Goal: Task Accomplishment & Management: Complete application form

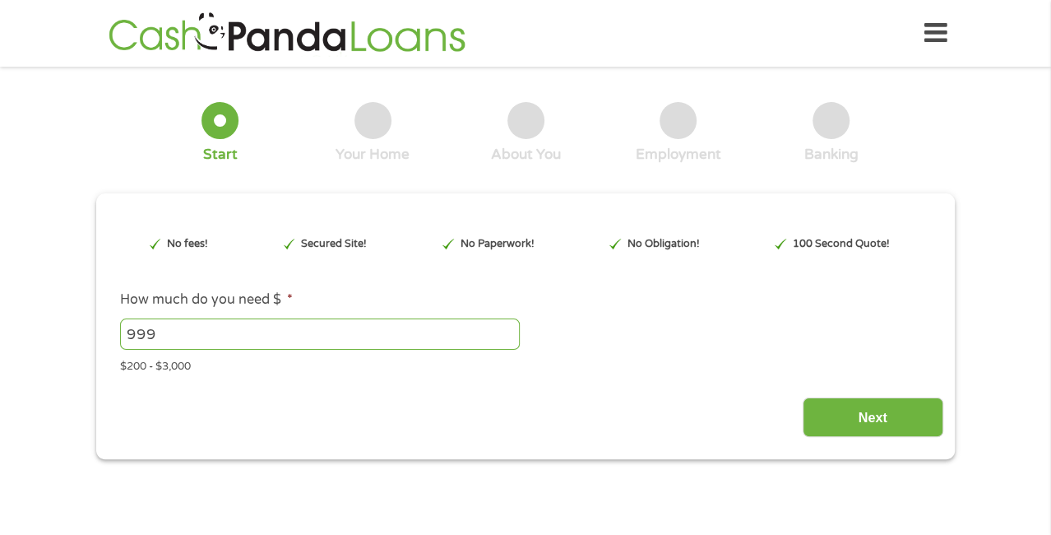
click at [509, 338] on input "999" at bounding box center [320, 333] width 400 height 31
click at [507, 339] on input "998" at bounding box center [320, 333] width 400 height 31
click at [507, 339] on input "891" at bounding box center [320, 333] width 400 height 31
click at [161, 331] on input "891" at bounding box center [320, 333] width 400 height 31
type input "8"
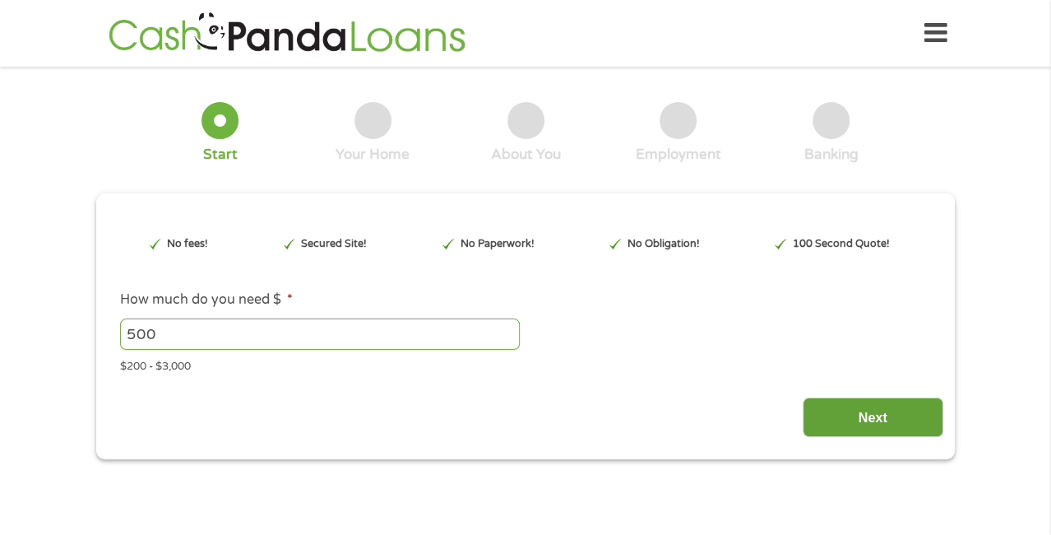
type input "500"
click at [864, 411] on input "Next" at bounding box center [873, 417] width 141 height 40
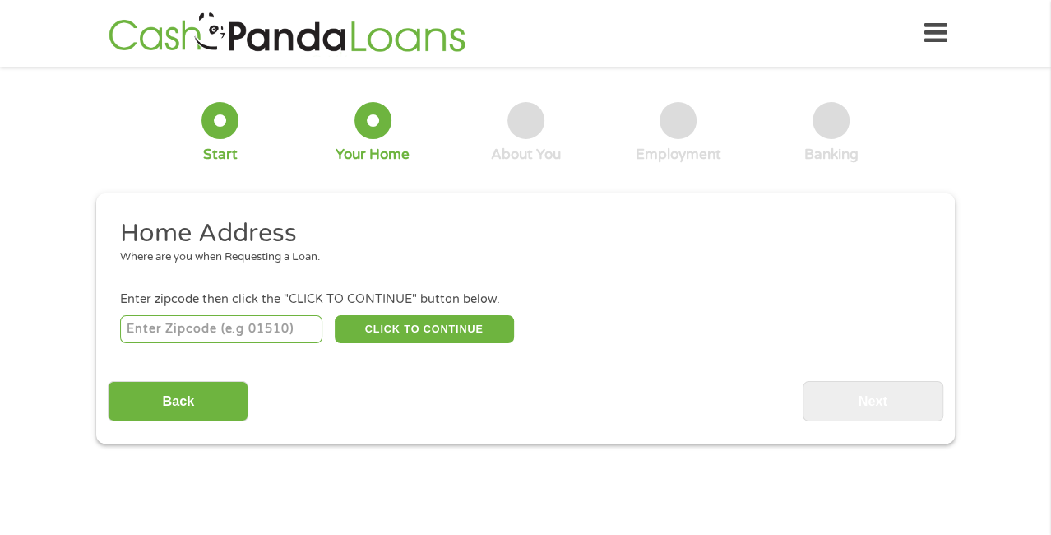
click at [220, 324] on input "number" at bounding box center [221, 329] width 203 height 28
type input "77379"
select select "[US_STATE]"
click at [415, 324] on button "CLICK TO CONTINUE" at bounding box center [424, 329] width 179 height 28
type input "77379"
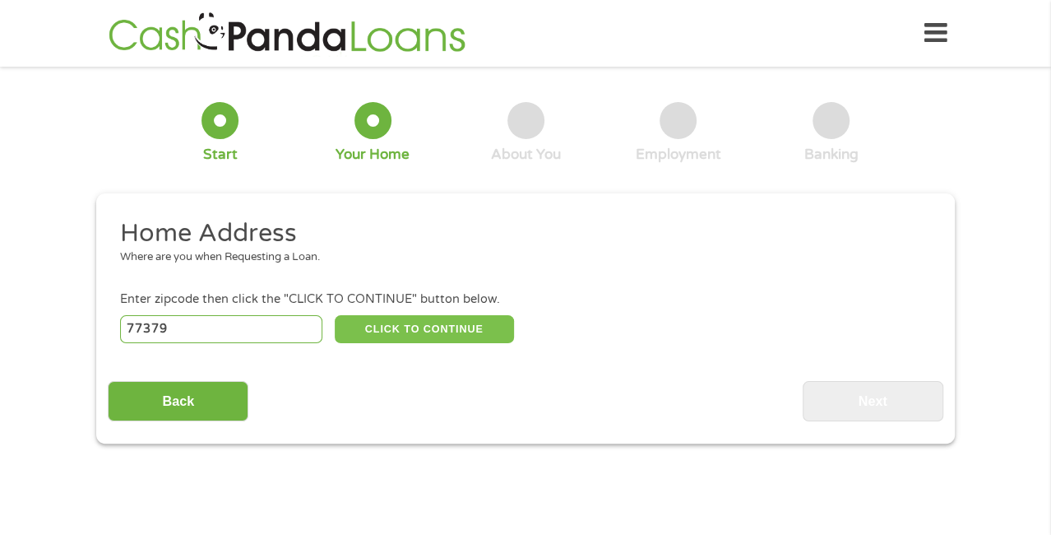
type input "Spring"
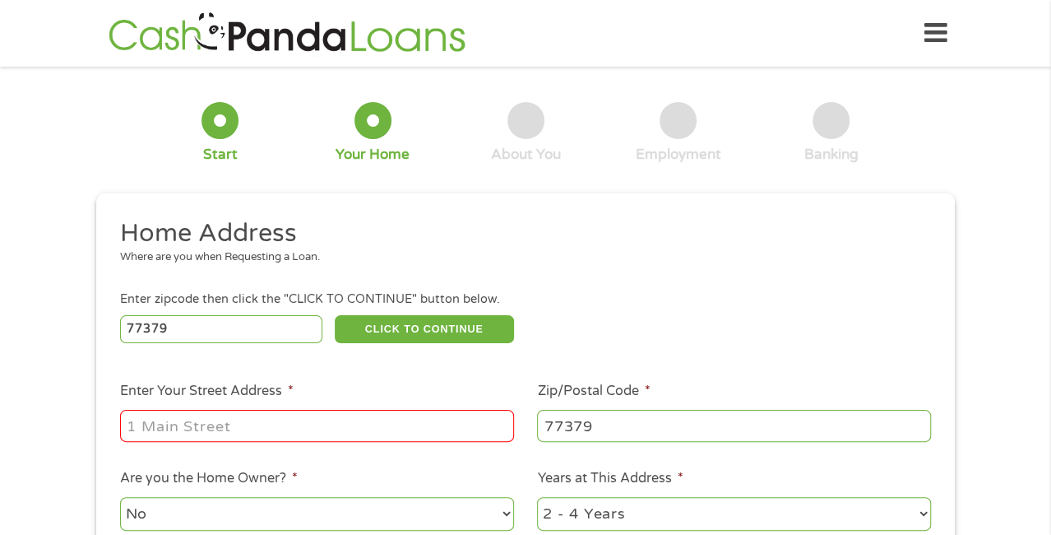
click at [290, 425] on input "Enter Your Street Address *" at bounding box center [317, 425] width 394 height 31
type input "[STREET_ADDRESS][PERSON_NAME]"
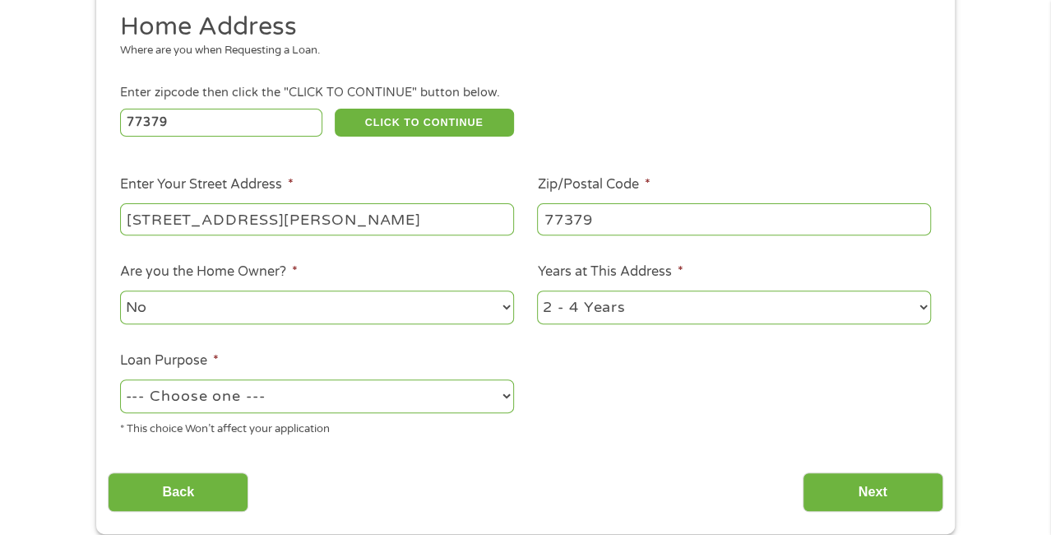
scroll to position [247, 0]
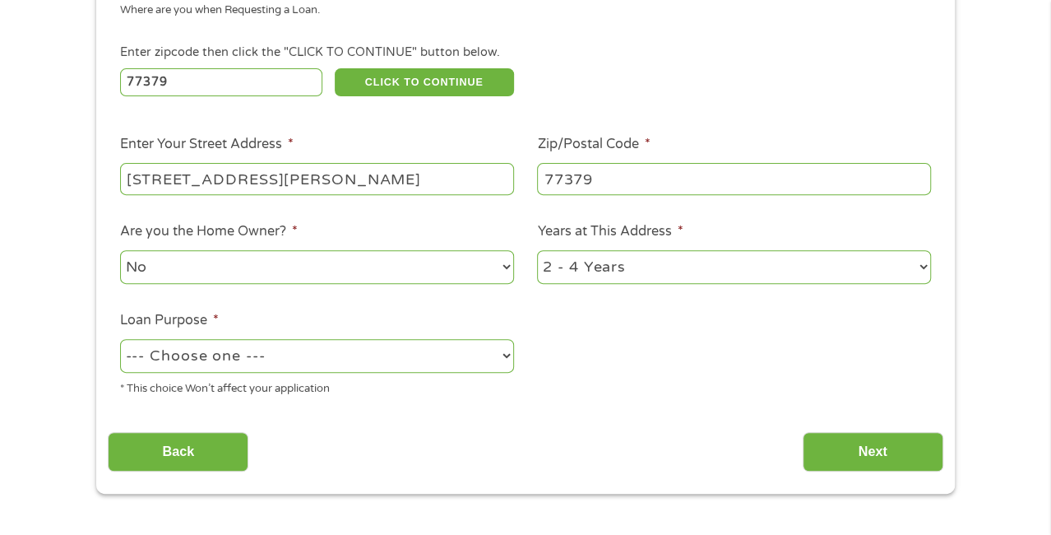
click at [334, 360] on select "--- Choose one --- Pay Bills Debt Consolidation Home Improvement Major Purchase…" at bounding box center [317, 356] width 394 height 34
select select "other"
click at [120, 340] on select "--- Choose one --- Pay Bills Debt Consolidation Home Improvement Major Purchase…" at bounding box center [317, 356] width 394 height 34
click at [872, 455] on input "Next" at bounding box center [873, 452] width 141 height 40
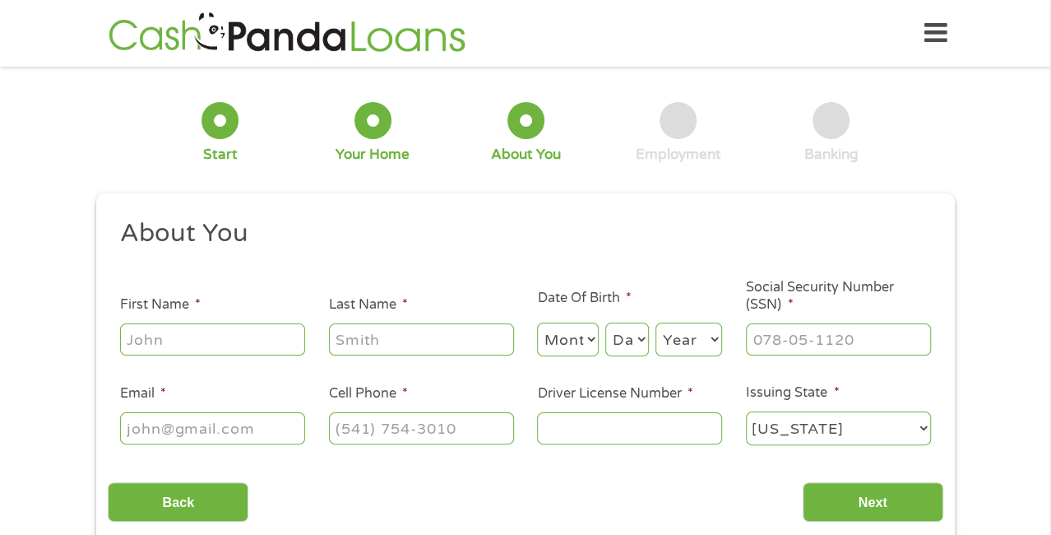
scroll to position [0, 0]
click at [239, 336] on input "First Name *" at bounding box center [212, 338] width 185 height 31
type input "[PERSON_NAME]"
type input "[EMAIL_ADDRESS][DOMAIN_NAME]"
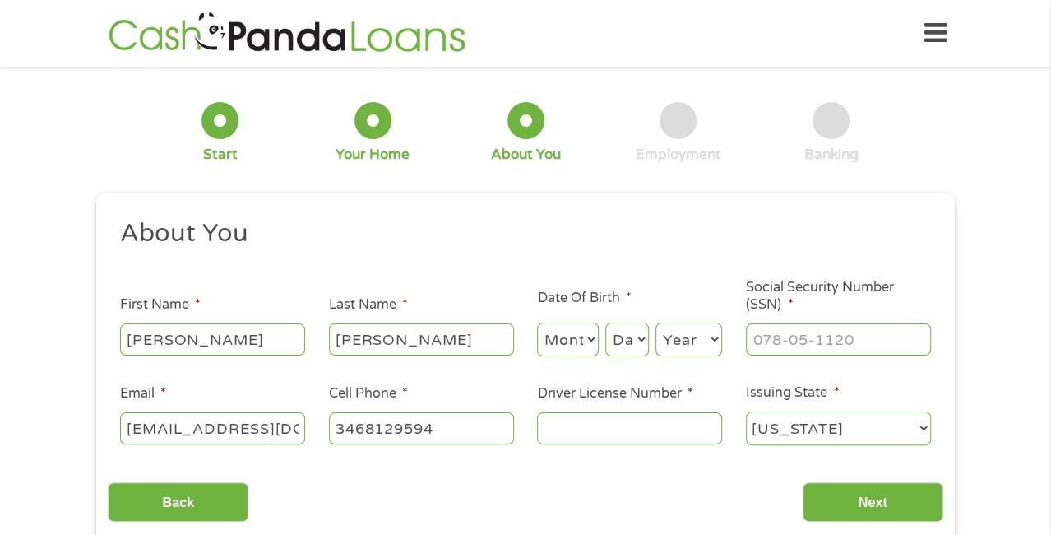
type input "[PHONE_NUMBER]"
click at [564, 341] on select "Month 1 2 3 4 5 6 7 8 9 10 11 12" at bounding box center [568, 339] width 62 height 34
select select "4"
click at [537, 323] on select "Month 1 2 3 4 5 6 7 8 9 10 11 12" at bounding box center [568, 339] width 62 height 34
click at [628, 339] on select "Day 1 2 3 4 5 6 7 8 9 10 11 12 13 14 15 16 17 18 19 20 21 22 23 24 25 26 27 28 …" at bounding box center [627, 339] width 44 height 34
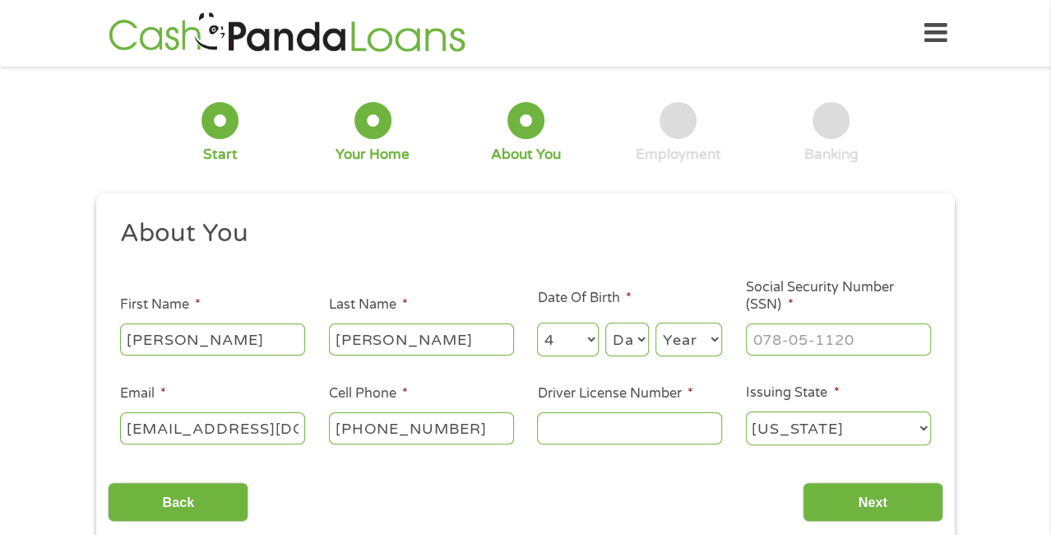
select select "7"
click at [605, 323] on select "Day 1 2 3 4 5 6 7 8 9 10 11 12 13 14 15 16 17 18 19 20 21 22 23 24 25 26 27 28 …" at bounding box center [627, 339] width 44 height 34
click at [693, 337] on select "Year [DATE] 2006 2005 2004 2003 2002 2001 2000 1999 1998 1997 1996 1995 1994 19…" at bounding box center [689, 339] width 67 height 34
select select "1963"
click at [656, 323] on select "Year [DATE] 2006 2005 2004 2003 2002 2001 2000 1999 1998 1997 1996 1995 1994 19…" at bounding box center [689, 339] width 67 height 34
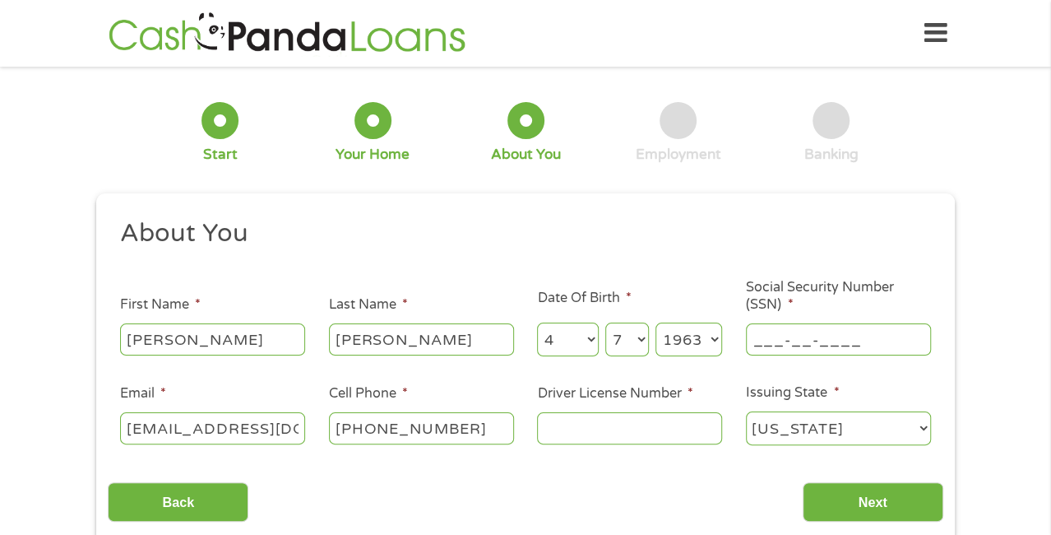
click at [794, 338] on input "___-__-____" at bounding box center [838, 338] width 185 height 31
type input "311-80-3117"
click at [567, 422] on input "Driver License Number *" at bounding box center [629, 427] width 185 height 31
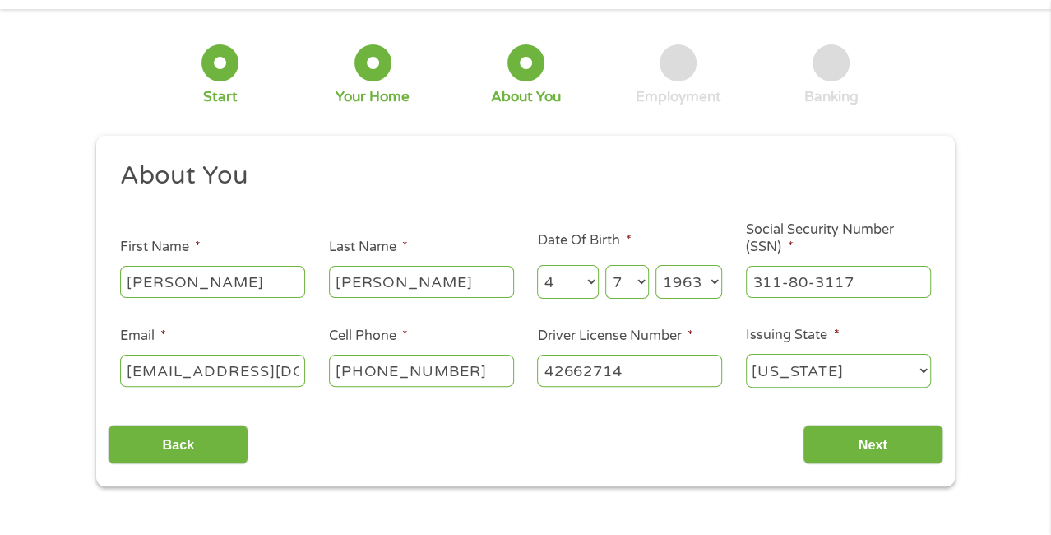
scroll to position [82, 0]
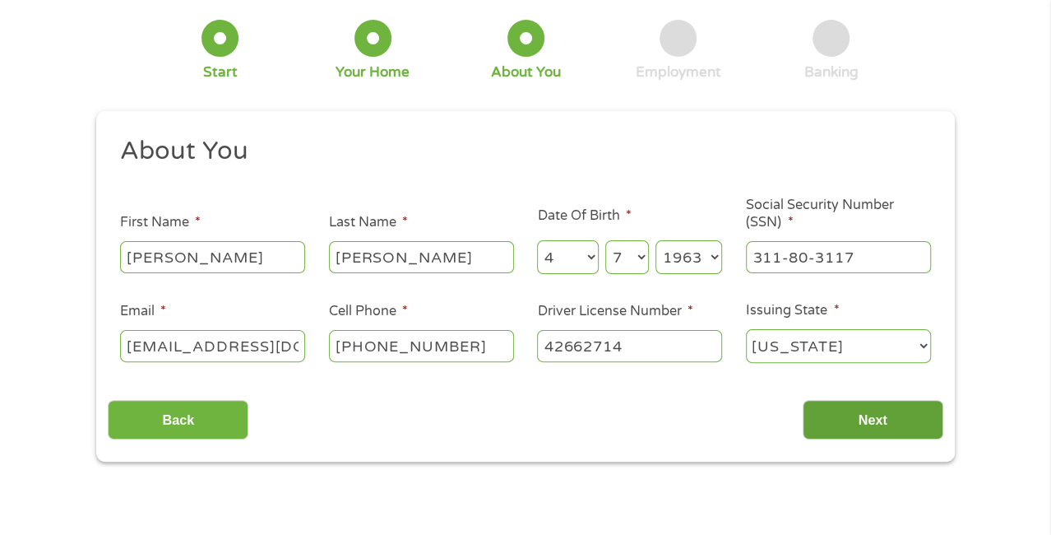
type input "42662714"
click at [864, 416] on input "Next" at bounding box center [873, 420] width 141 height 40
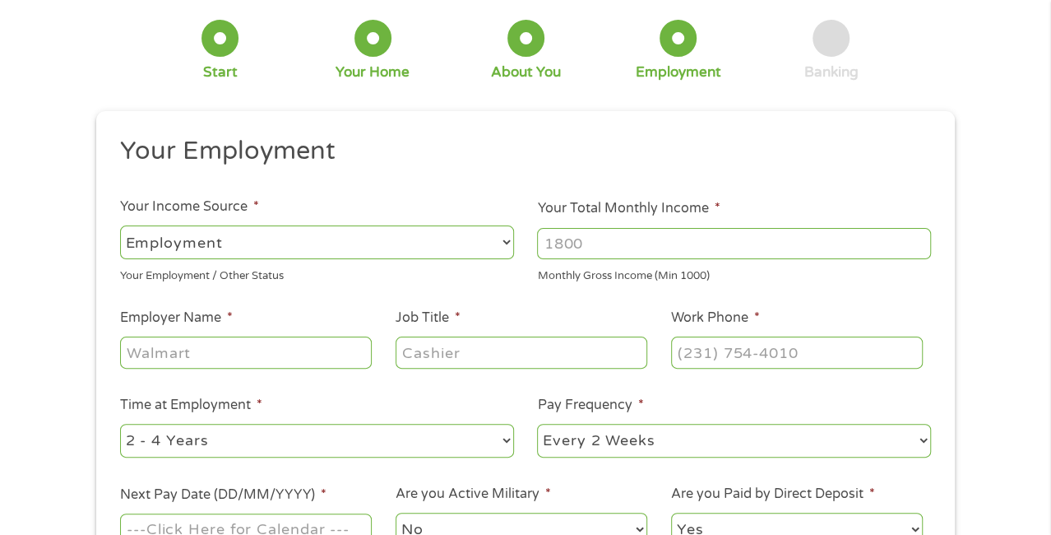
scroll to position [0, 0]
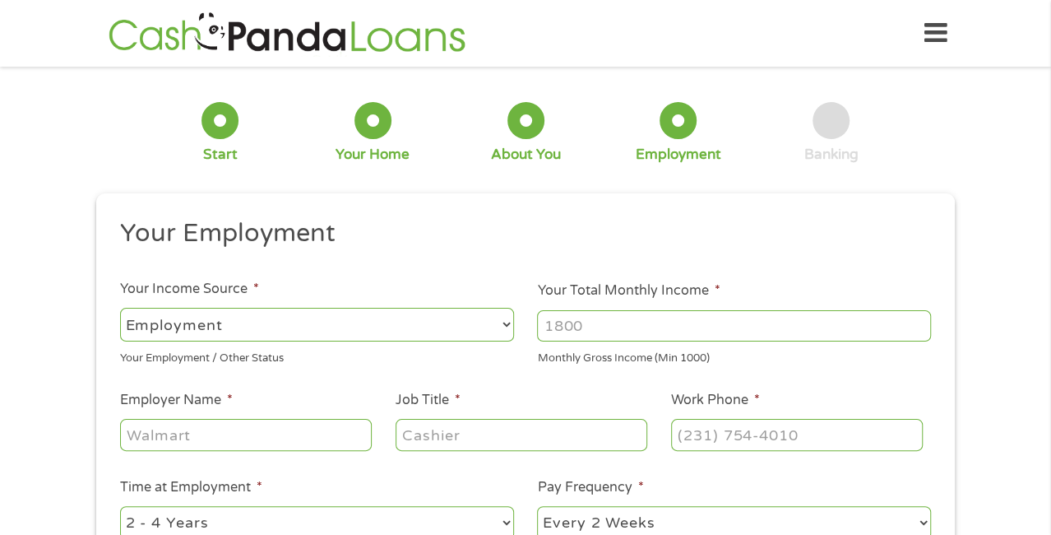
click at [510, 324] on select "--- Choose one --- Employment [DEMOGRAPHIC_DATA] Benefits" at bounding box center [317, 325] width 394 height 34
select select "benefits"
click at [120, 308] on select "--- Choose one --- Employment [DEMOGRAPHIC_DATA] Benefits" at bounding box center [317, 325] width 394 height 34
type input "Other"
type input "[PHONE_NUMBER]"
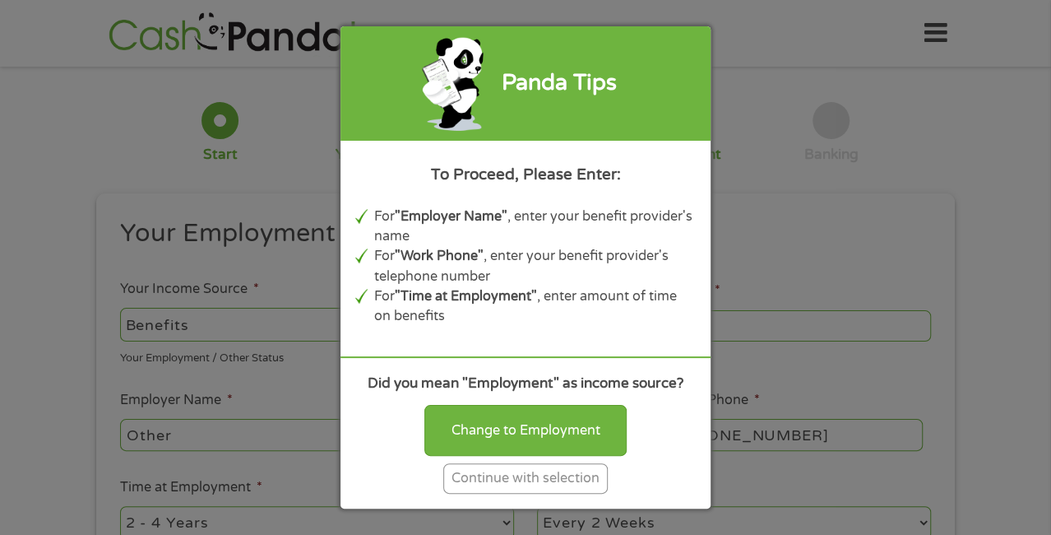
click at [214, 324] on div "Panda Tips To Proceed, Please Enter: For "Employer Name" , enter your benefit p…" at bounding box center [525, 267] width 1051 height 535
click at [797, 27] on div "Panda Tips To Proceed, Please Enter: For "Employer Name" , enter your benefit p…" at bounding box center [525, 267] width 1051 height 535
click at [519, 430] on div "Change to Employment" at bounding box center [525, 430] width 202 height 51
select select "fullTime"
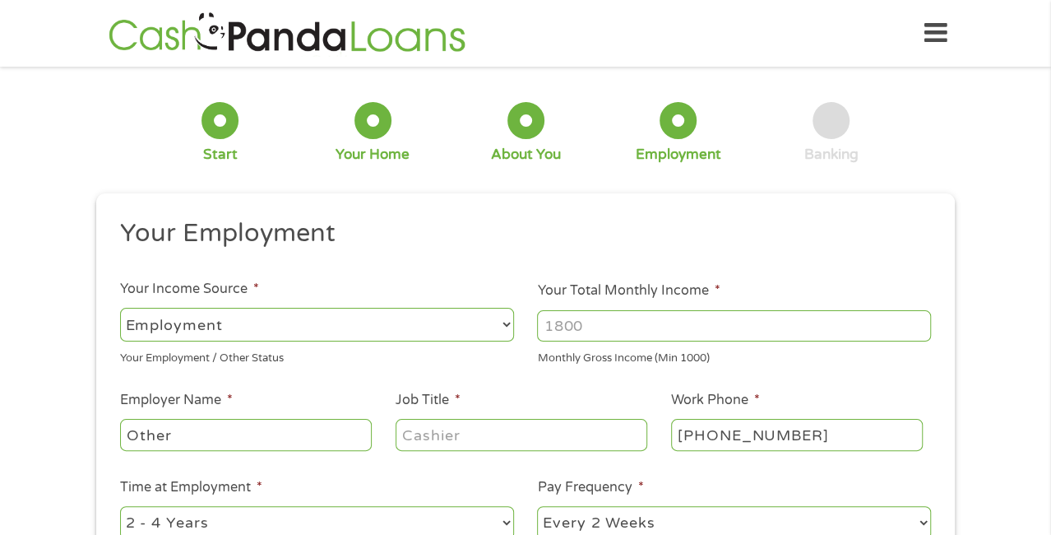
click at [589, 322] on input "Your Total Monthly Income *" at bounding box center [734, 325] width 394 height 31
type input "2162"
click at [262, 433] on input "Other" at bounding box center [246, 434] width 252 height 31
type input "O"
type input "s"
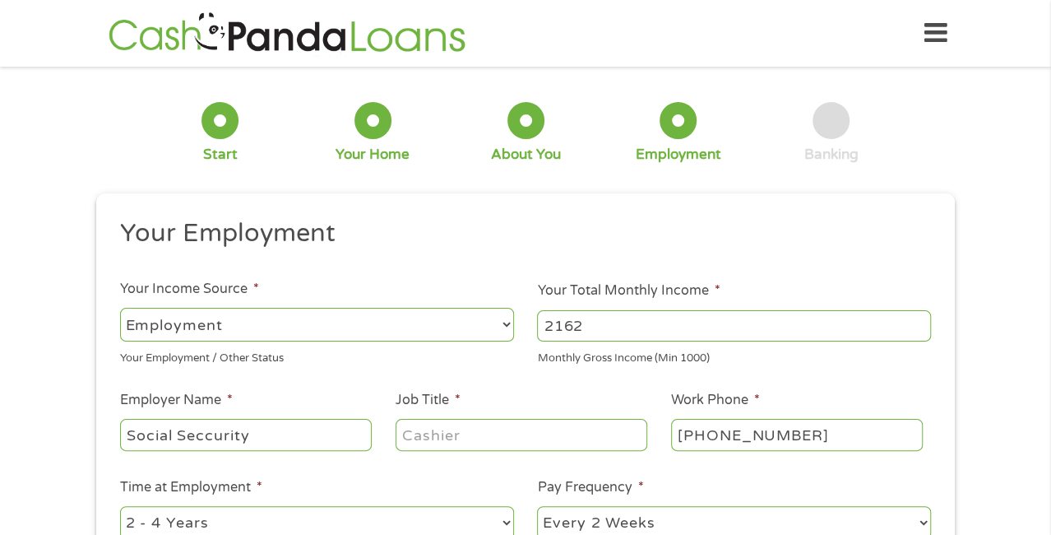
type input "Social Seccurity"
click at [426, 433] on input "Job Title *" at bounding box center [522, 434] width 252 height 31
type input "Retired"
click at [804, 429] on input "[PHONE_NUMBER]" at bounding box center [797, 434] width 252 height 31
type input "[PHONE_NUMBER]"
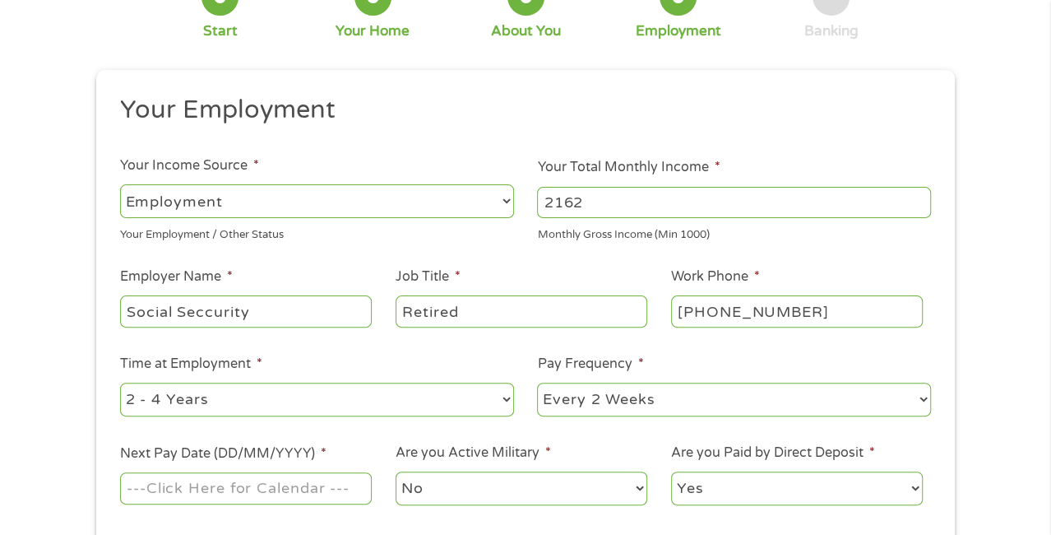
scroll to position [164, 0]
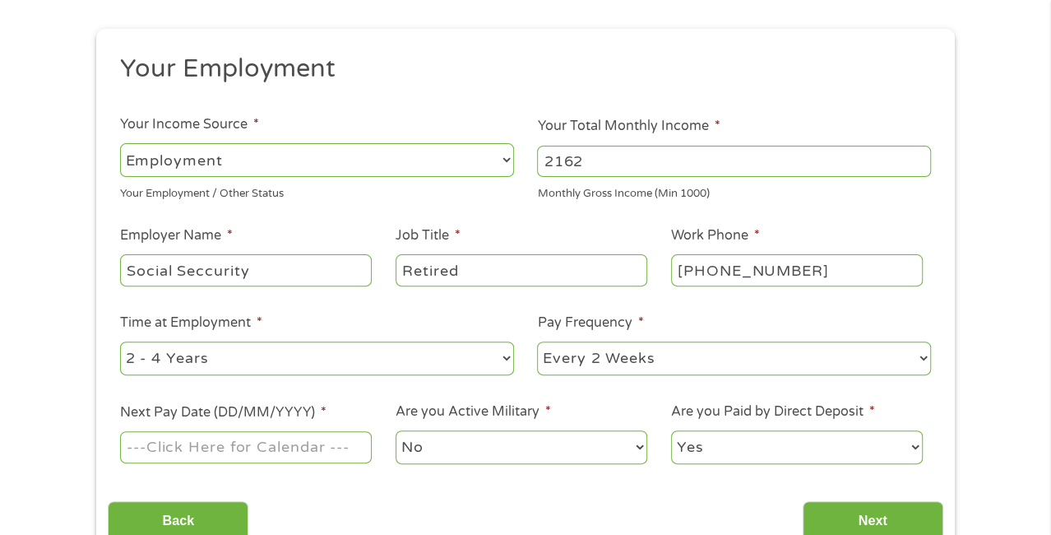
click at [307, 371] on select "--- Choose one --- 1 Year or less 1 - 2 Years 2 - 4 Years Over 4 Years" at bounding box center [317, 358] width 394 height 34
select select "12months"
click at [120, 341] on select "--- Choose one --- 1 Year or less 1 - 2 Years 2 - 4 Years Over 4 Years" at bounding box center [317, 358] width 394 height 34
drag, startPoint x: 629, startPoint y: 361, endPoint x: 672, endPoint y: 361, distance: 42.8
click at [629, 361] on select "--- Choose one --- Every 2 Weeks Every Week Monthly Semi-Monthly" at bounding box center [734, 358] width 394 height 34
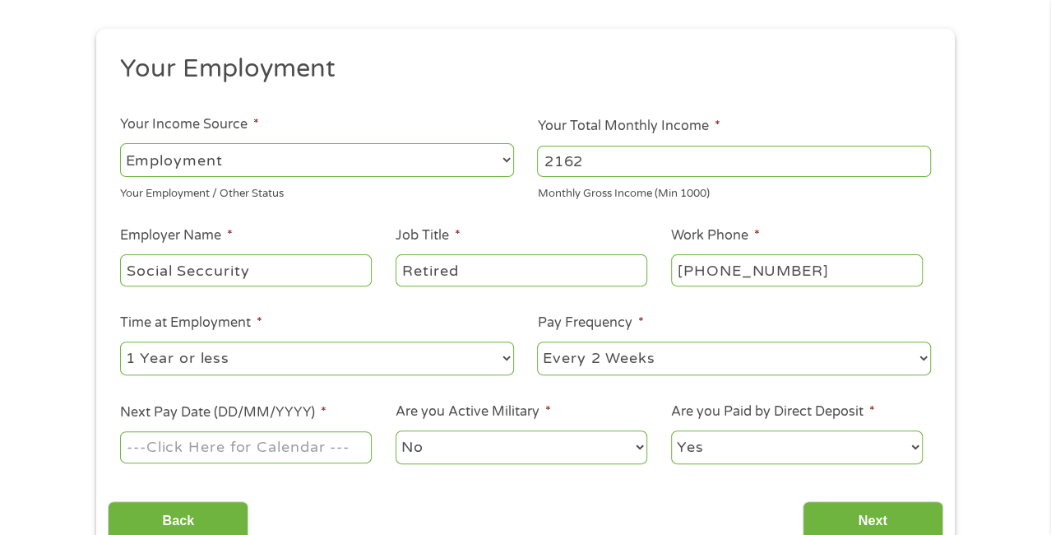
select select "monthly"
click at [537, 341] on select "--- Choose one --- Every 2 Weeks Every Week Monthly Semi-Monthly" at bounding box center [734, 358] width 394 height 34
click at [227, 448] on input "Next Pay Date (DD/MM/YYYY) *" at bounding box center [246, 446] width 252 height 31
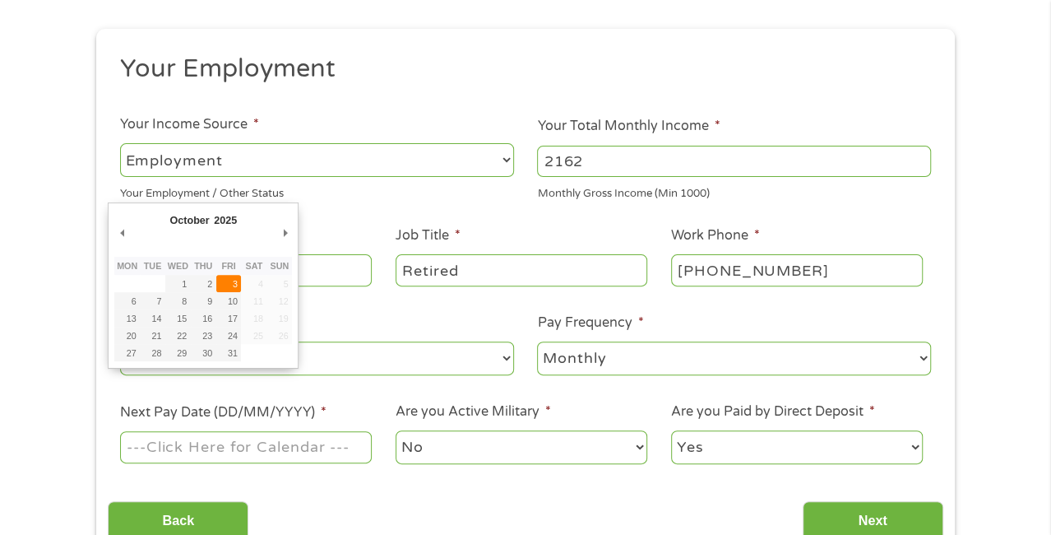
type input "[DATE]"
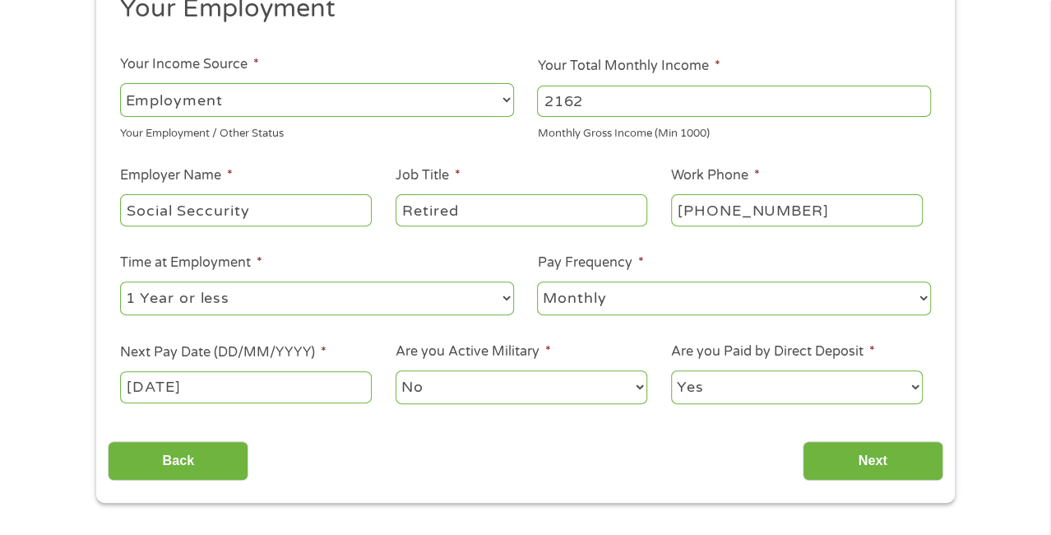
scroll to position [329, 0]
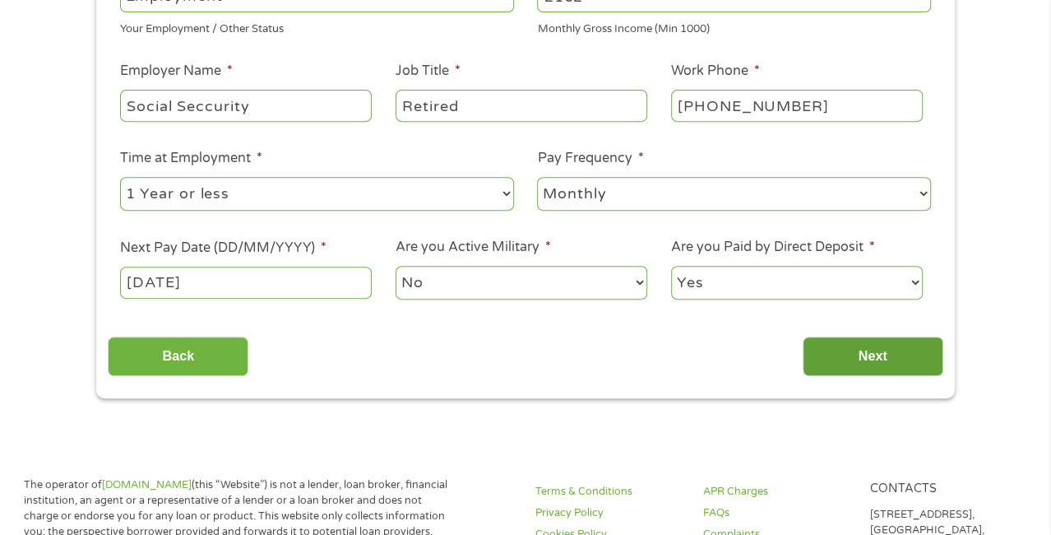
click at [870, 359] on input "Next" at bounding box center [873, 356] width 141 height 40
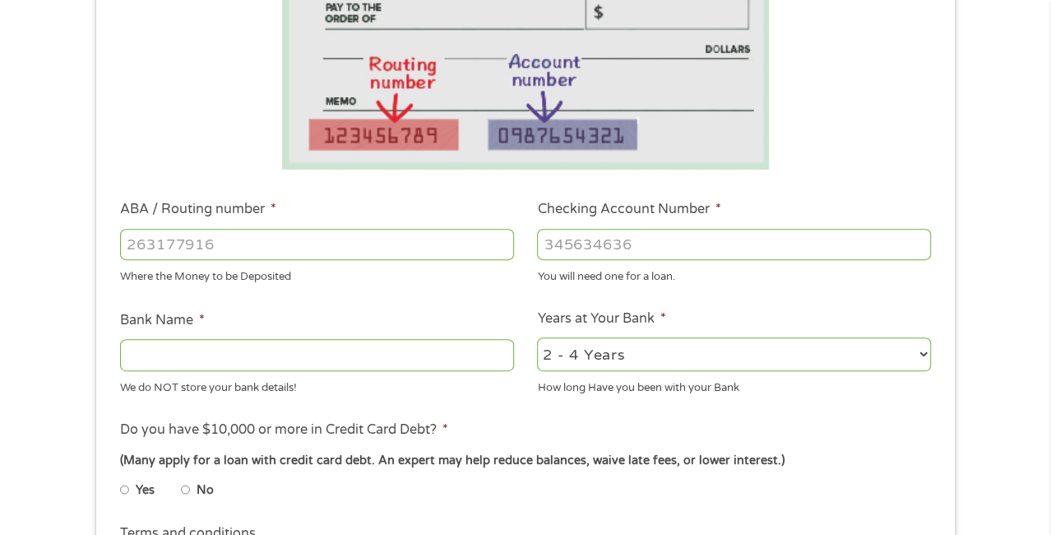
click at [242, 243] on input "ABA / Routing number *" at bounding box center [317, 244] width 394 height 31
type input "103100195"
type input "CENTRAL NATIONAL BANK TRUST"
type input "103100195"
click at [570, 245] on input "Checking Account Number *" at bounding box center [734, 244] width 394 height 31
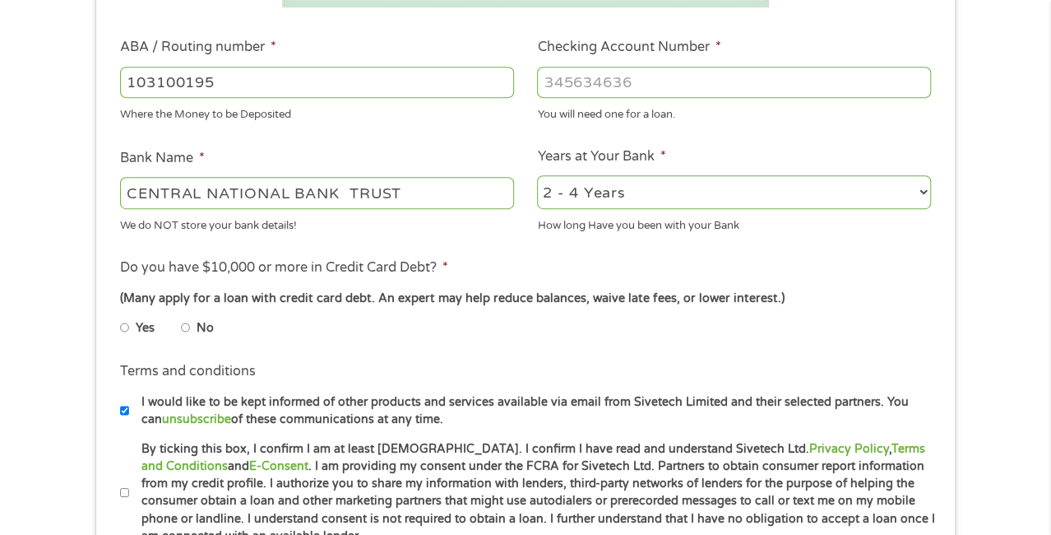
scroll to position [493, 0]
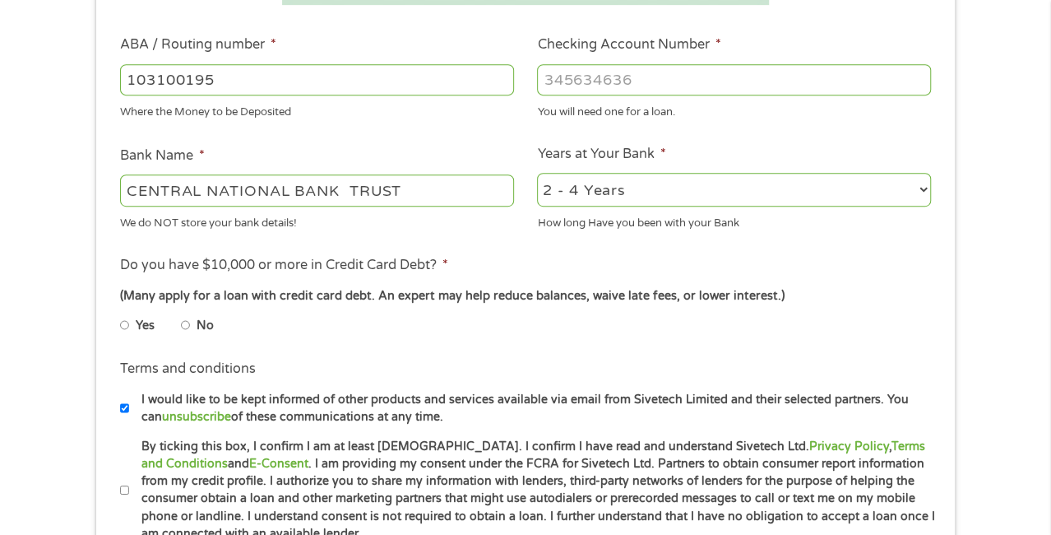
type input "[CREDIT_CARD_NUMBER]"
click at [186, 327] on input "No" at bounding box center [186, 325] width 10 height 26
radio input "true"
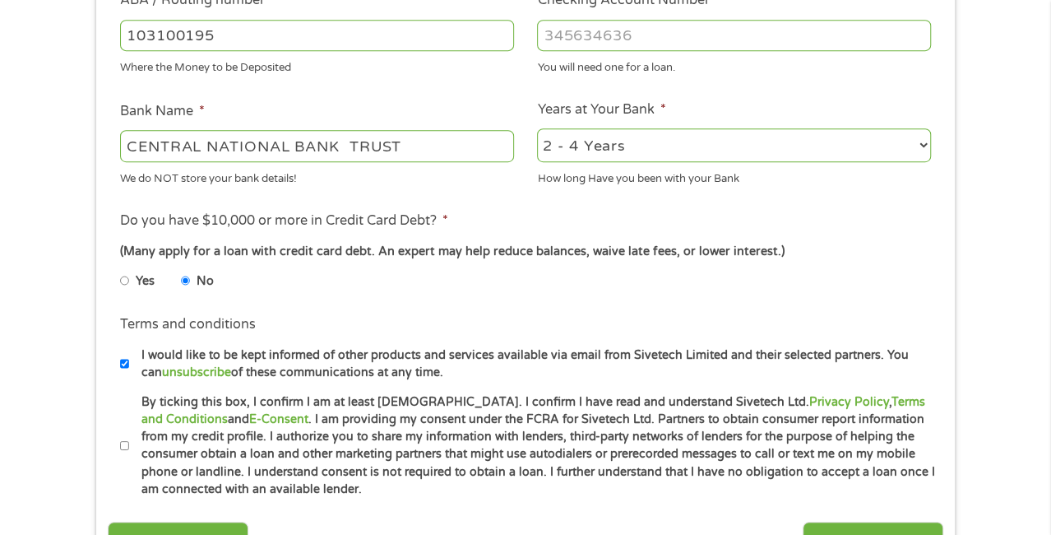
scroll to position [576, 0]
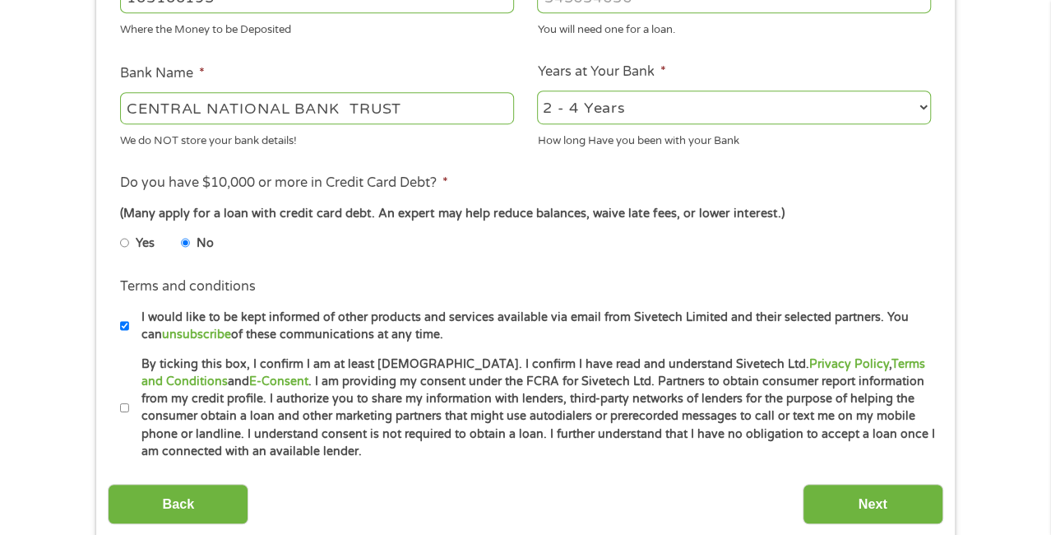
click at [125, 404] on input "By ticking this box, I confirm I am at least [DEMOGRAPHIC_DATA]. I confirm I ha…" at bounding box center [125, 408] width 10 height 26
checkbox input "true"
click at [922, 520] on input "Next" at bounding box center [873, 504] width 141 height 40
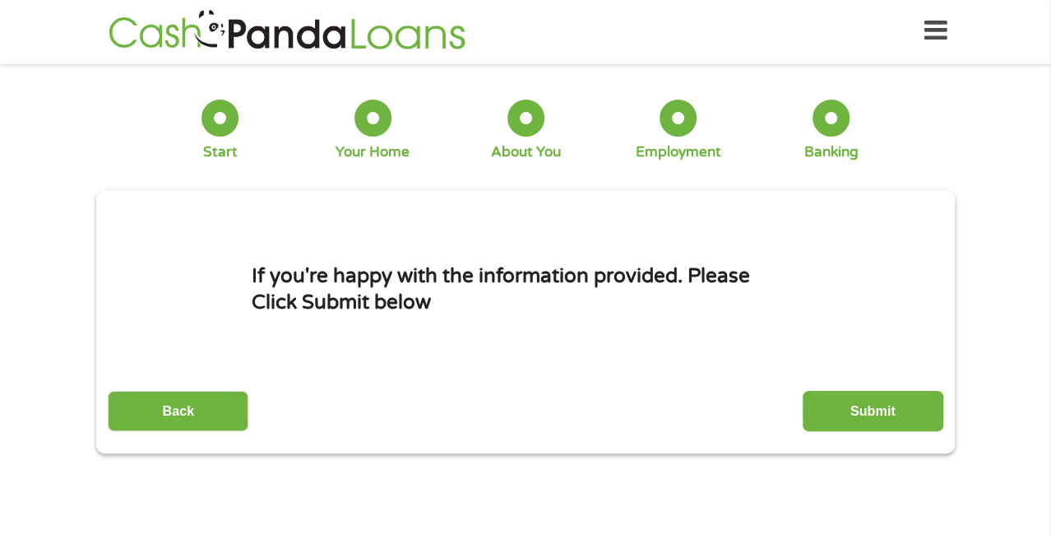
scroll to position [0, 0]
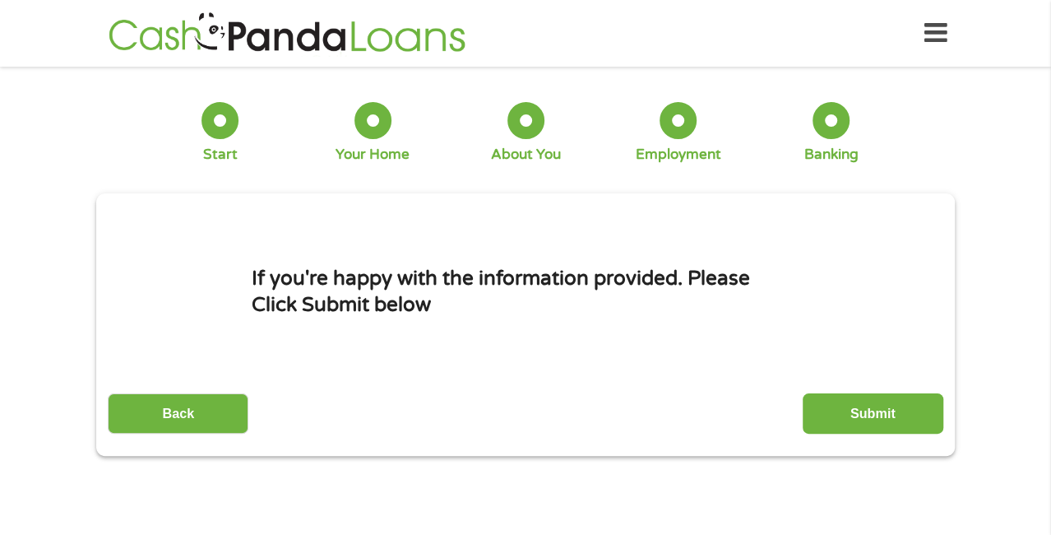
click at [873, 407] on input "Submit" at bounding box center [873, 413] width 141 height 40
